Goal: Task Accomplishment & Management: Complete application form

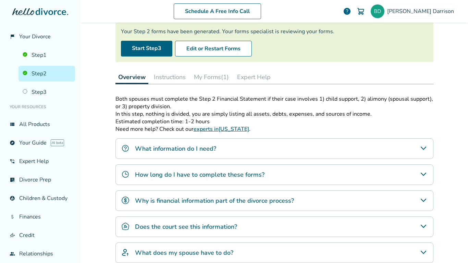
scroll to position [48, 0]
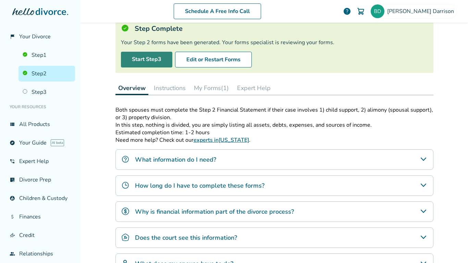
click at [141, 59] on link "Start Step 3" at bounding box center [146, 60] width 51 height 16
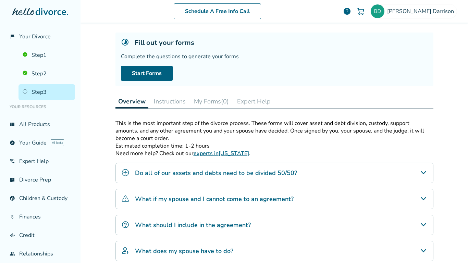
scroll to position [103, 0]
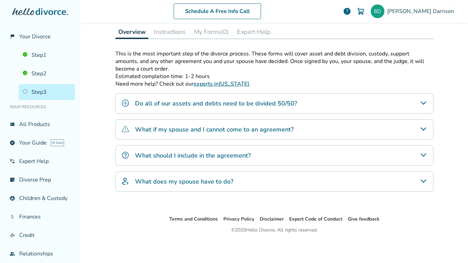
click at [425, 148] on div "What should I include in the agreement?" at bounding box center [274, 155] width 318 height 21
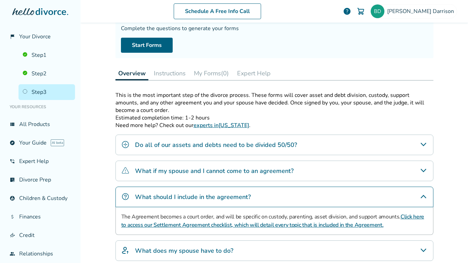
scroll to position [41, 0]
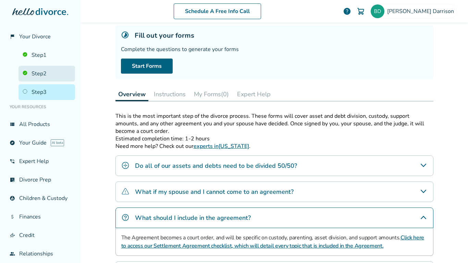
click at [32, 76] on link "Step 2" at bounding box center [47, 74] width 57 height 16
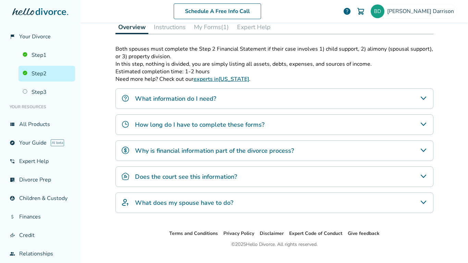
scroll to position [123, 0]
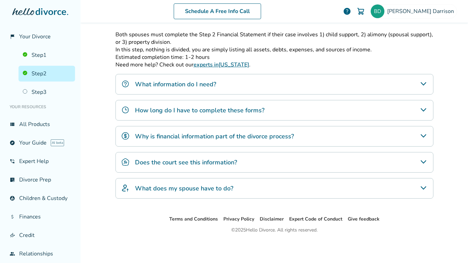
click at [422, 190] on icon "What does my spouse have to do?" at bounding box center [423, 188] width 8 height 8
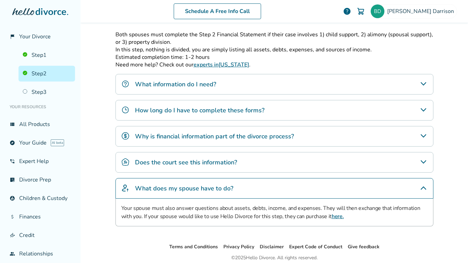
click at [423, 165] on icon "Does the court see this information?" at bounding box center [423, 162] width 8 height 8
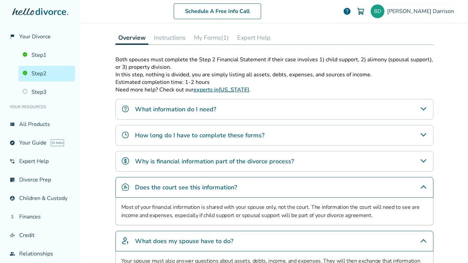
scroll to position [90, 0]
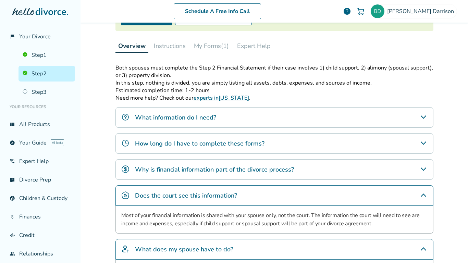
click at [209, 49] on button "My Forms (1)" at bounding box center [211, 46] width 40 height 14
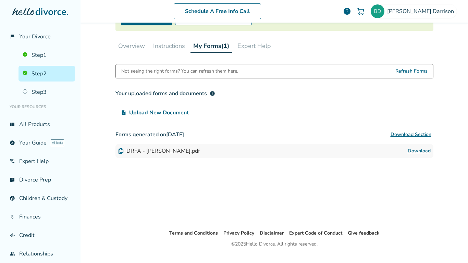
click at [171, 111] on span "Upload New Document" at bounding box center [159, 113] width 60 height 8
click at [0, 0] on input "upload_file Upload New Document" at bounding box center [0, 0] width 0 height 0
click at [246, 46] on button "Expert Help" at bounding box center [254, 46] width 39 height 14
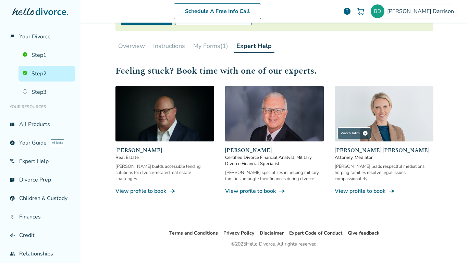
click at [176, 48] on button "Instructions" at bounding box center [168, 46] width 37 height 14
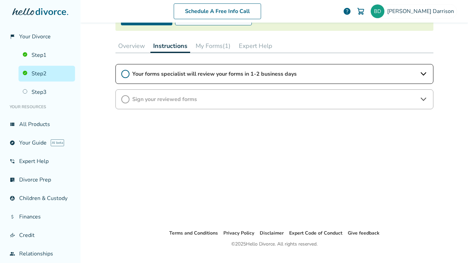
click at [179, 80] on div "Your forms specialist will review your forms in 1-2 business days" at bounding box center [274, 74] width 318 height 20
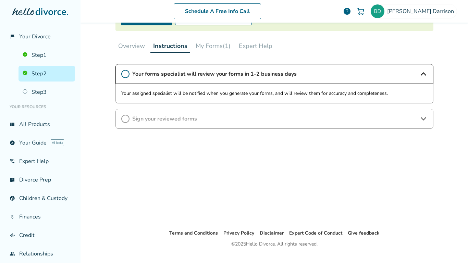
click at [125, 51] on button "Overview" at bounding box center [131, 46] width 32 height 14
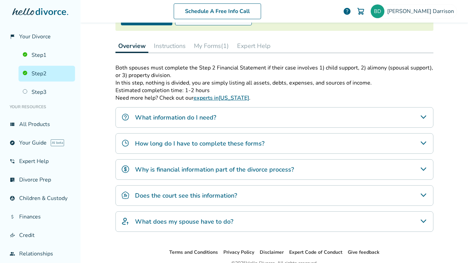
click at [169, 122] on div "What information do I need?" at bounding box center [274, 117] width 318 height 21
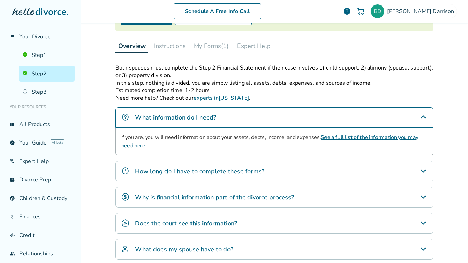
click at [177, 173] on h4 "How long do I have to complete these forms?" at bounding box center [200, 171] width 130 height 9
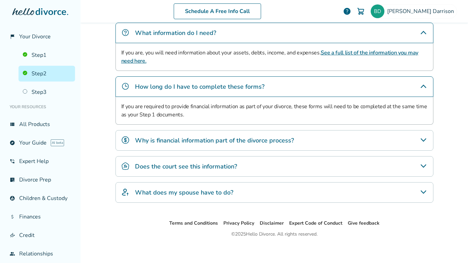
scroll to position [179, 0]
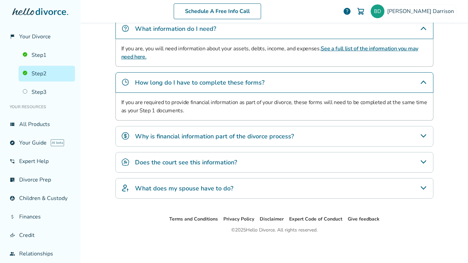
click at [205, 187] on h4 "What does my spouse have to do?" at bounding box center [184, 188] width 98 height 9
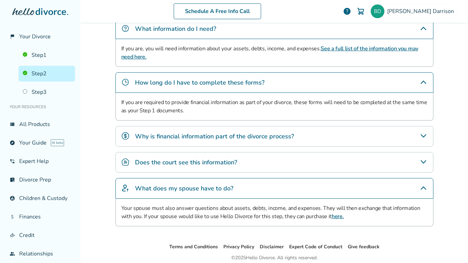
scroll to position [0, 0]
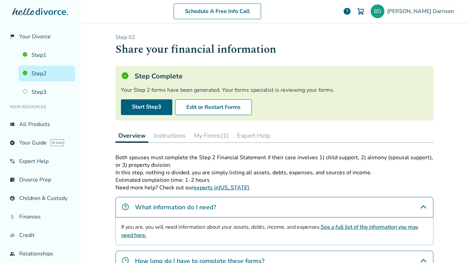
click at [171, 142] on button "Instructions" at bounding box center [169, 136] width 37 height 14
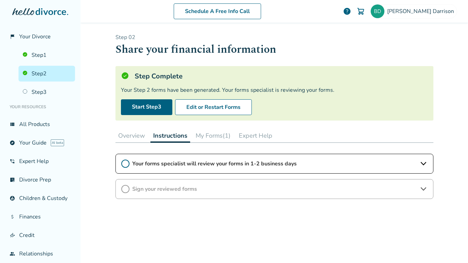
click at [211, 138] on button "My Forms (1)" at bounding box center [213, 136] width 40 height 14
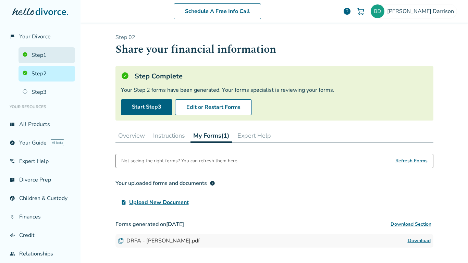
click at [51, 55] on link "Step 1" at bounding box center [47, 55] width 57 height 16
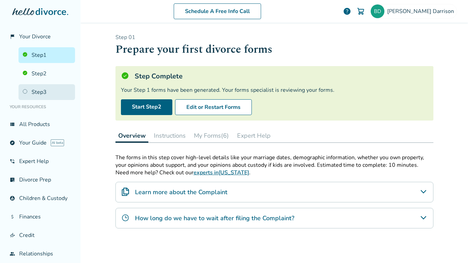
click at [48, 89] on link "Step 3" at bounding box center [47, 92] width 57 height 16
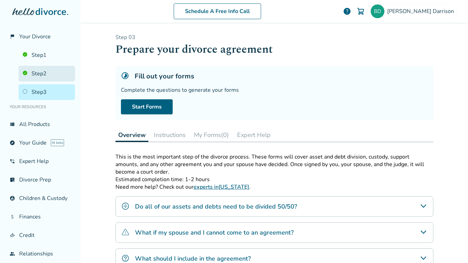
click at [48, 71] on link "Step 2" at bounding box center [47, 74] width 57 height 16
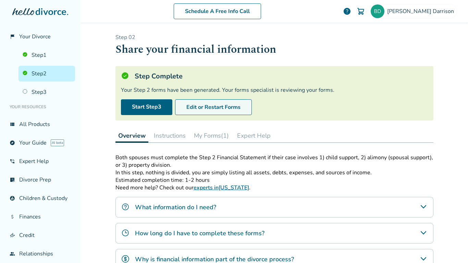
click at [206, 112] on button "Edit or Restart Forms" at bounding box center [213, 107] width 77 height 16
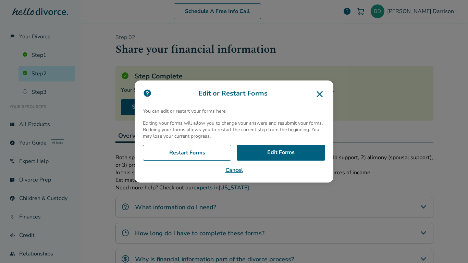
click at [262, 140] on div "Edit or Restart Forms You can edit or restart your forms here. Editing your for…" at bounding box center [234, 132] width 199 height 102
click at [271, 153] on link "Edit Forms" at bounding box center [281, 153] width 88 height 16
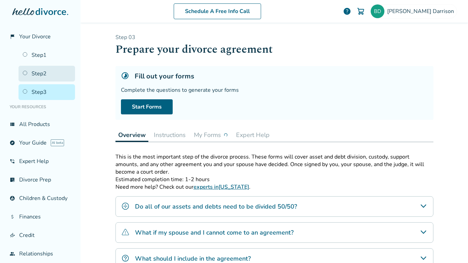
click at [46, 71] on link "Step 2" at bounding box center [47, 74] width 57 height 16
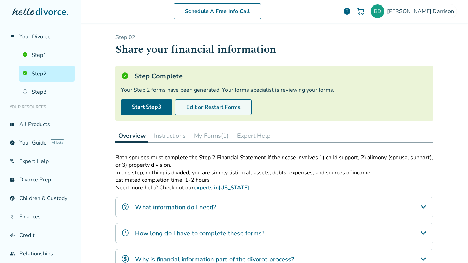
click at [222, 105] on button "Edit or Restart Forms" at bounding box center [213, 107] width 77 height 16
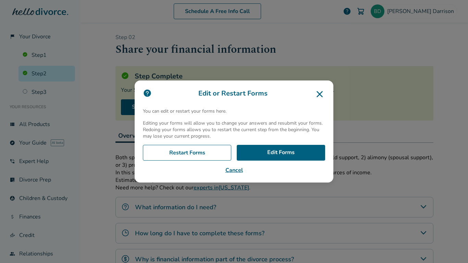
click at [315, 91] on icon at bounding box center [319, 94] width 11 height 11
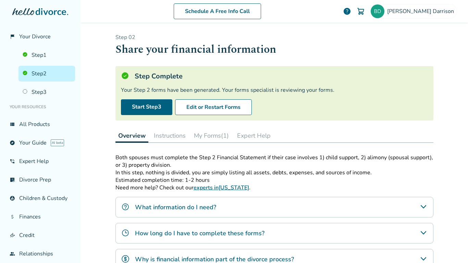
click at [50, 71] on link "Step 2" at bounding box center [47, 74] width 57 height 16
click at [155, 108] on link "Start Step 3" at bounding box center [146, 107] width 51 height 16
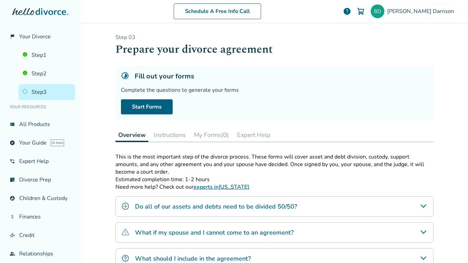
click at [155, 108] on link "Start Forms" at bounding box center [147, 106] width 52 height 15
